Goal: Task Accomplishment & Management: Manage account settings

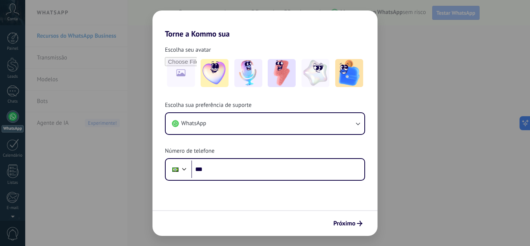
click at [436, 42] on div "Torne a Kommo sua Escolha seu avatar Escolha sua preferência de suporte WhatsAp…" at bounding box center [265, 123] width 530 height 246
click at [408, 28] on div "Torne a Kommo sua Escolha seu avatar Escolha sua preferência de suporte WhatsAp…" at bounding box center [265, 123] width 530 height 246
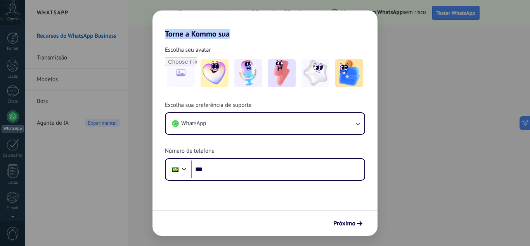
drag, startPoint x: 408, startPoint y: 28, endPoint x: 446, endPoint y: 40, distance: 39.4
click at [446, 40] on div "Torne a Kommo sua Escolha seu avatar Escolha sua preferência de suporte WhatsAp…" at bounding box center [265, 123] width 530 height 246
